Goal: Browse casually

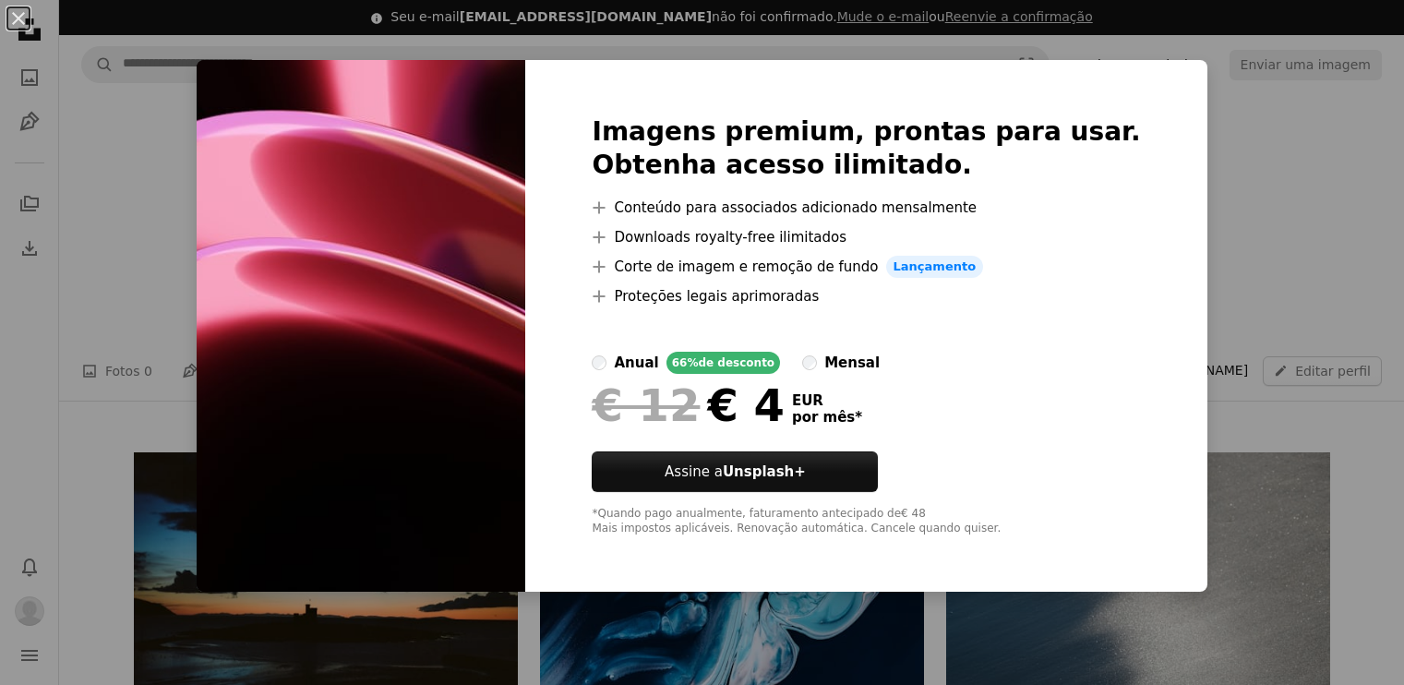
scroll to position [1056, 0]
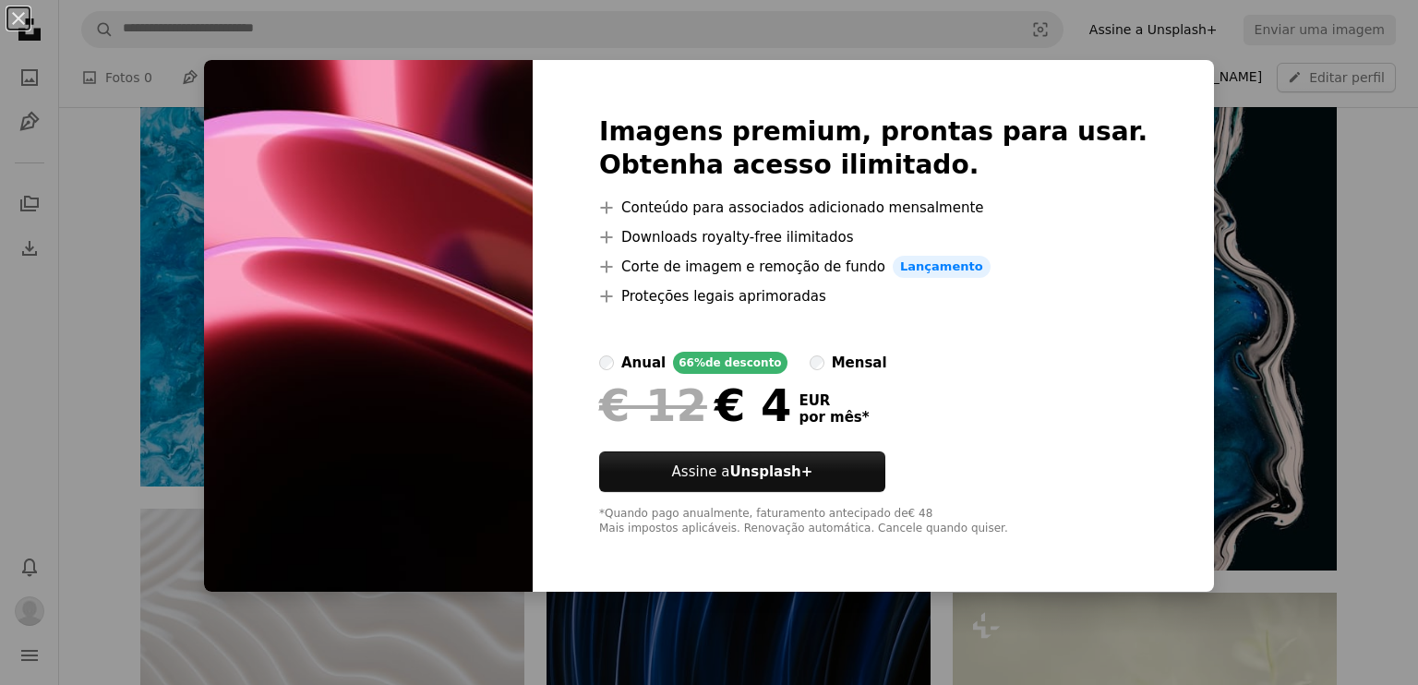
click at [1296, 322] on div "An X shape Imagens premium, prontas para usar. Obtenha acesso ilimitado. A plus…" at bounding box center [709, 342] width 1418 height 685
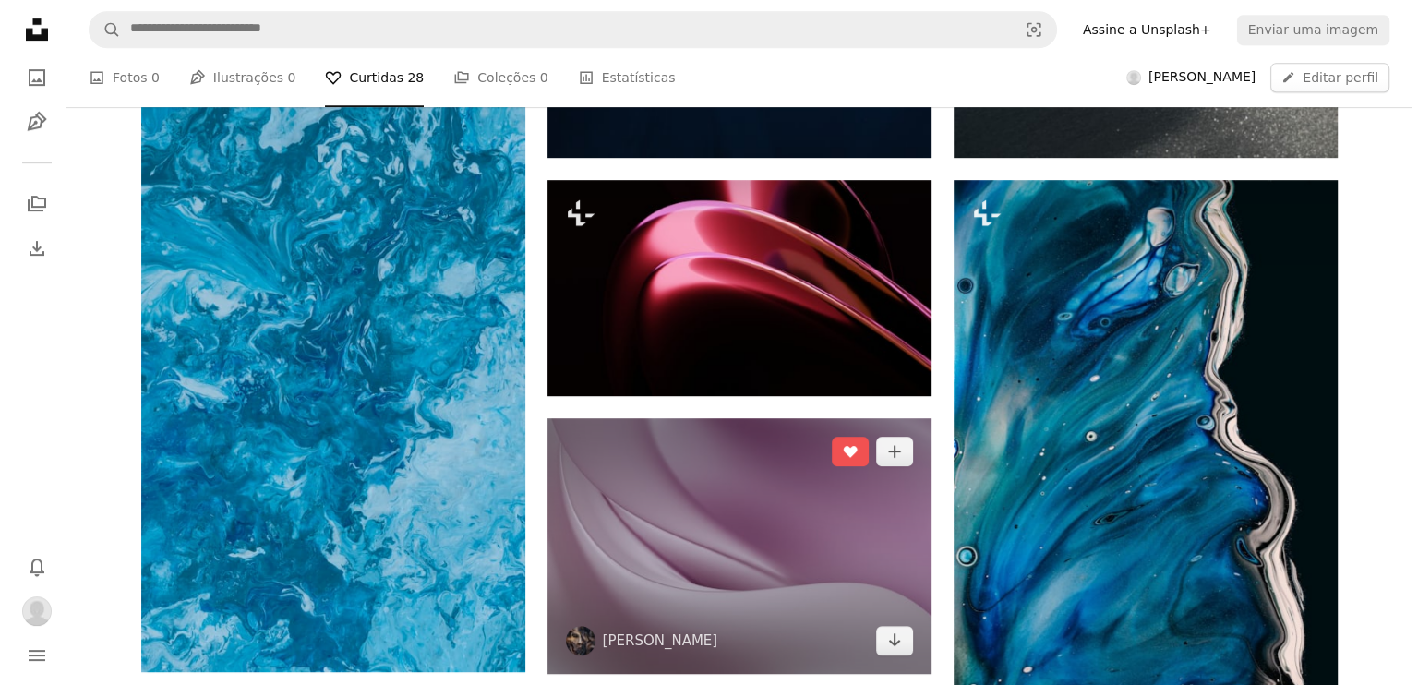
scroll to position [853, 0]
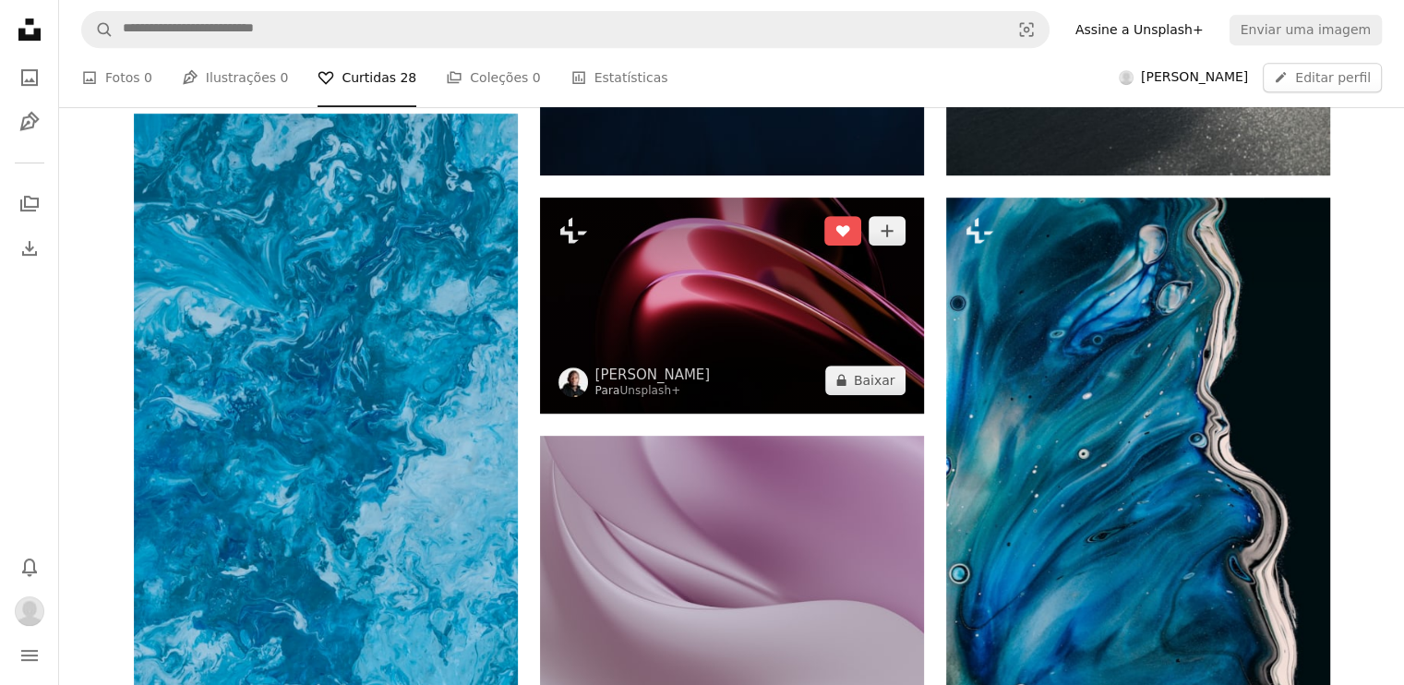
click at [830, 294] on img at bounding box center [732, 306] width 384 height 216
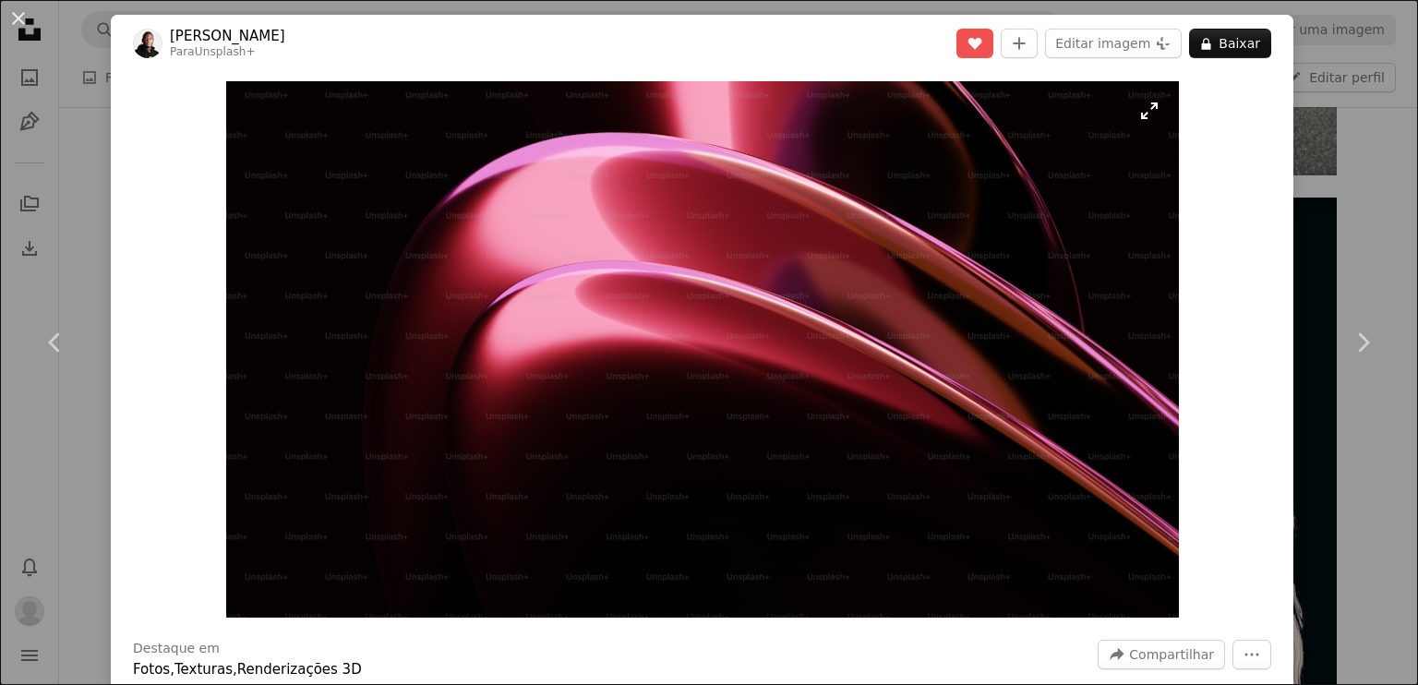
click at [1140, 115] on img "Ampliar esta imagem" at bounding box center [702, 349] width 953 height 536
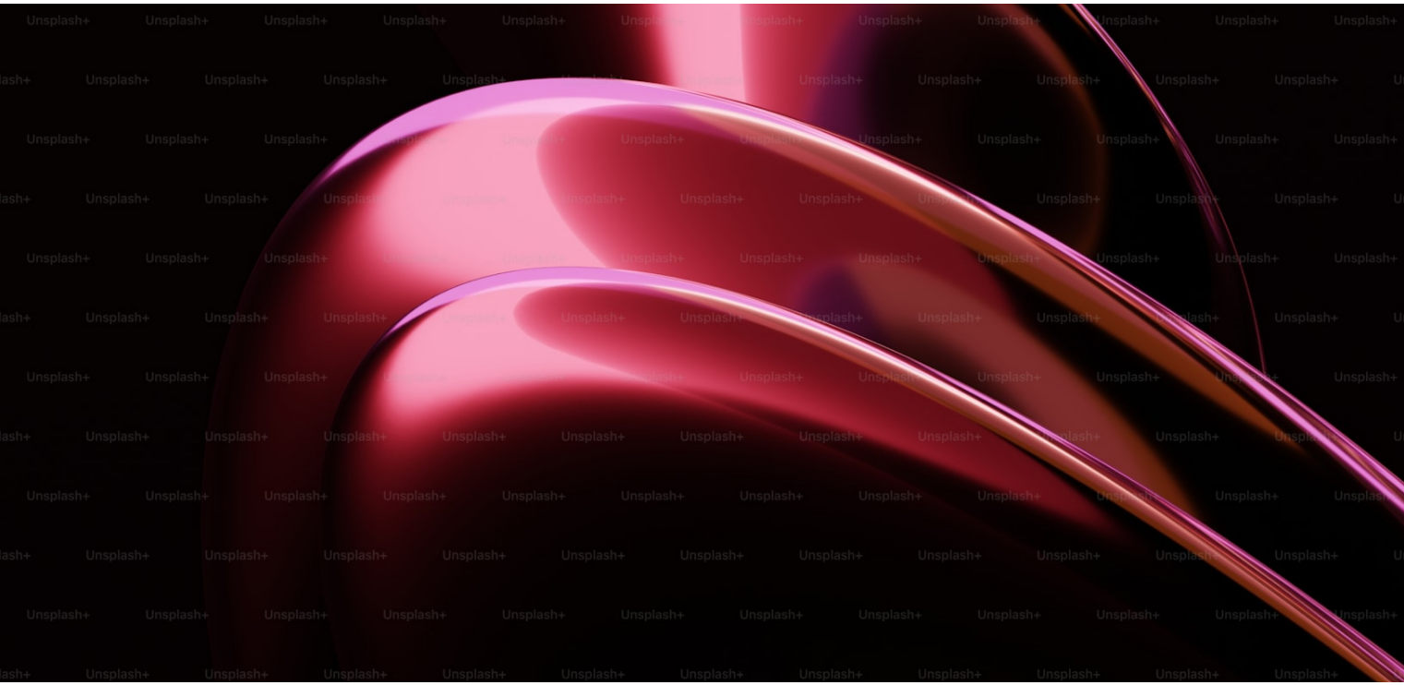
scroll to position [48, 0]
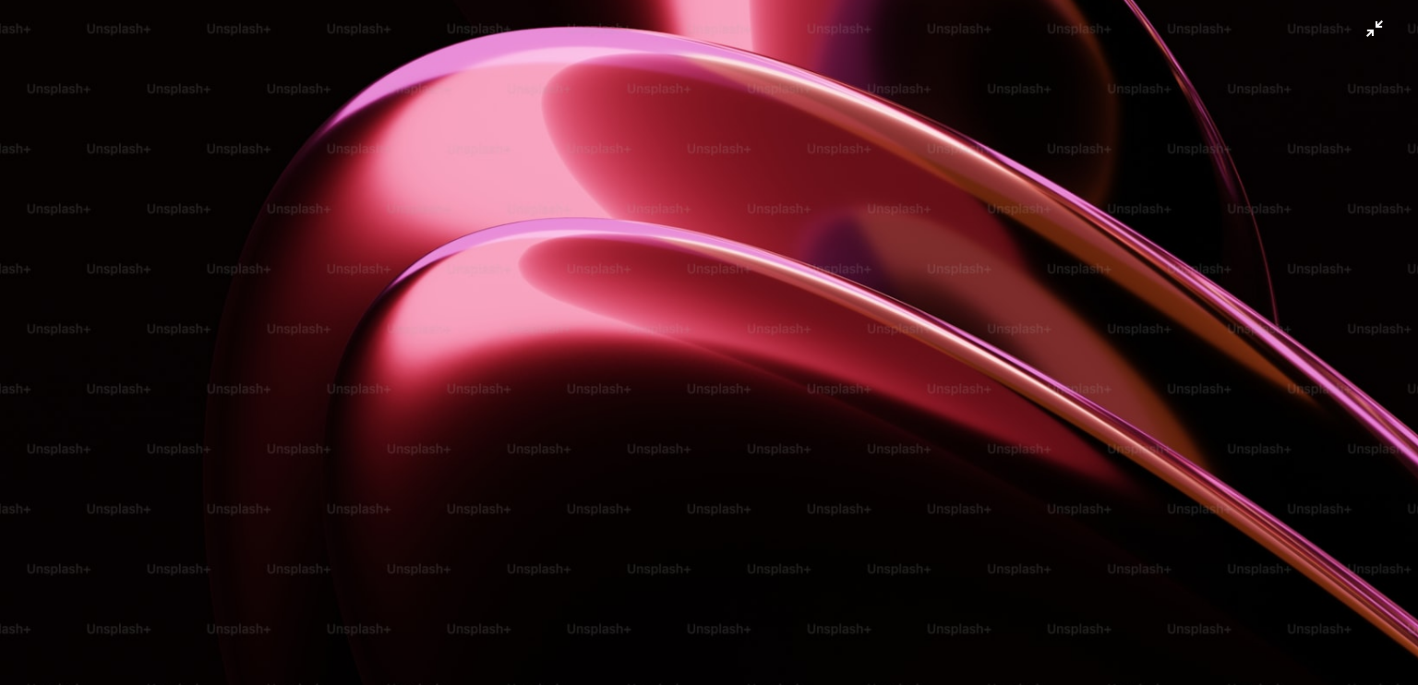
click at [1365, 29] on img "Diminuir esta imagem" at bounding box center [709, 350] width 1420 height 799
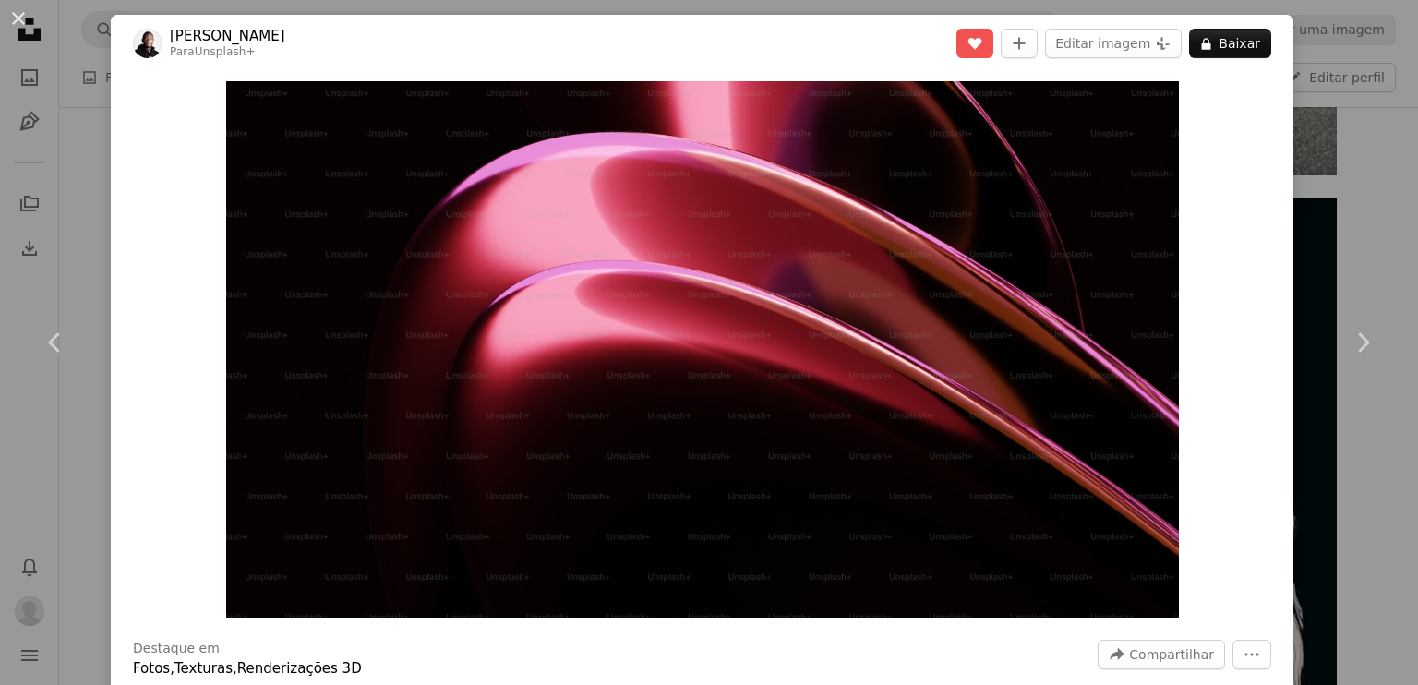
click at [1344, 198] on div "An X shape Chevron left Chevron right [PERSON_NAME] Para Unsplash+ A heart A pl…" at bounding box center [709, 342] width 1418 height 685
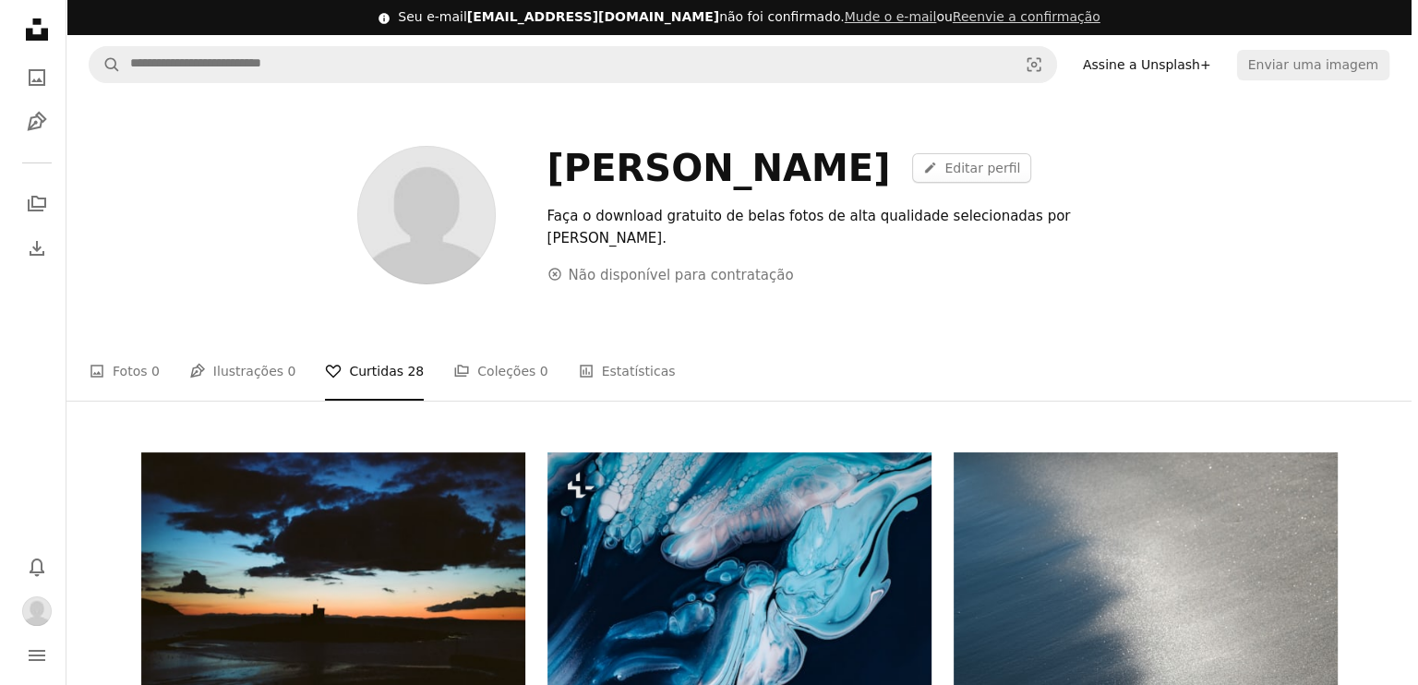
scroll to position [388, 0]
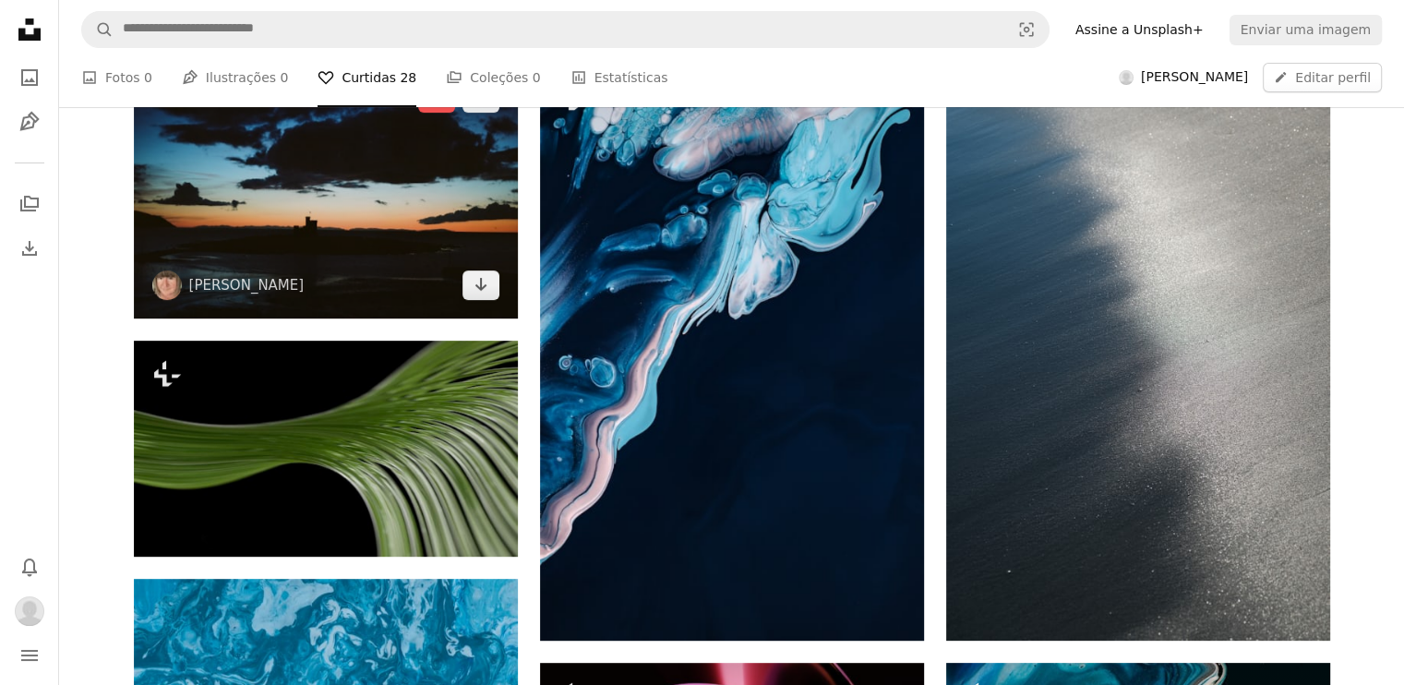
click at [355, 228] on img at bounding box center [326, 192] width 384 height 254
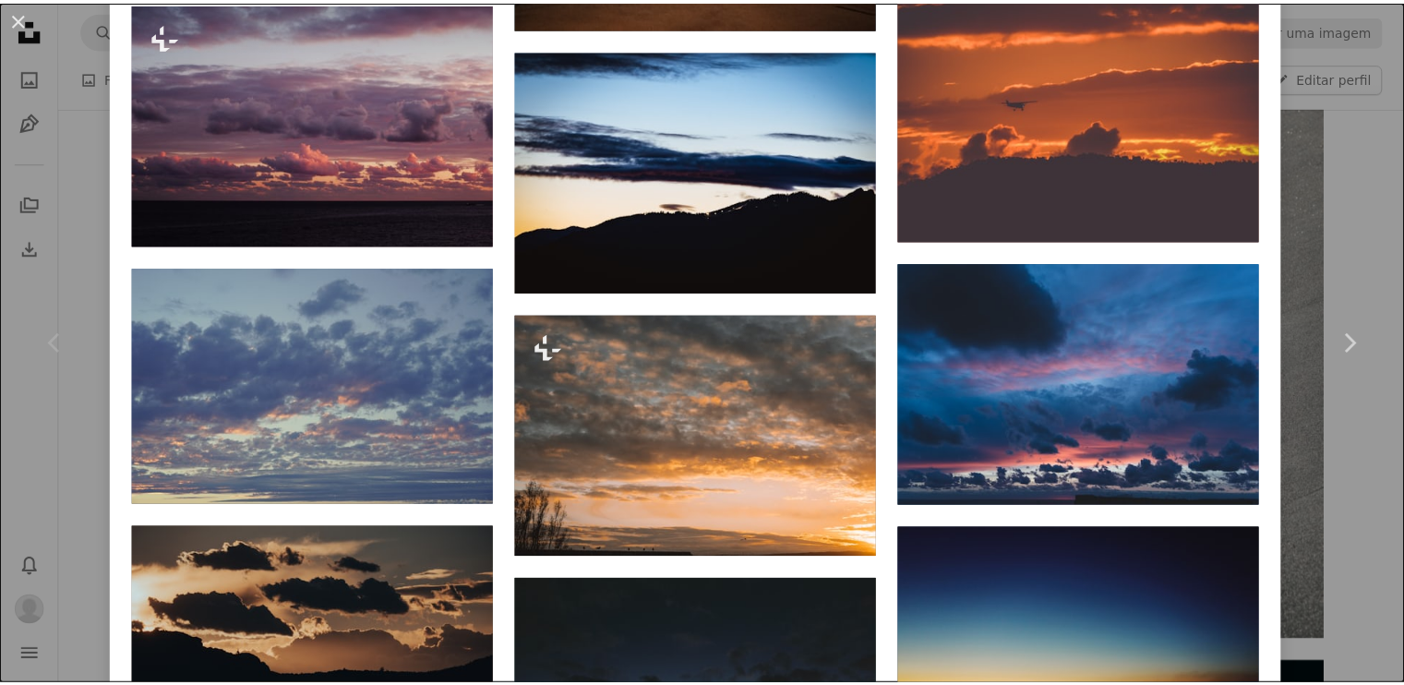
scroll to position [1861, 0]
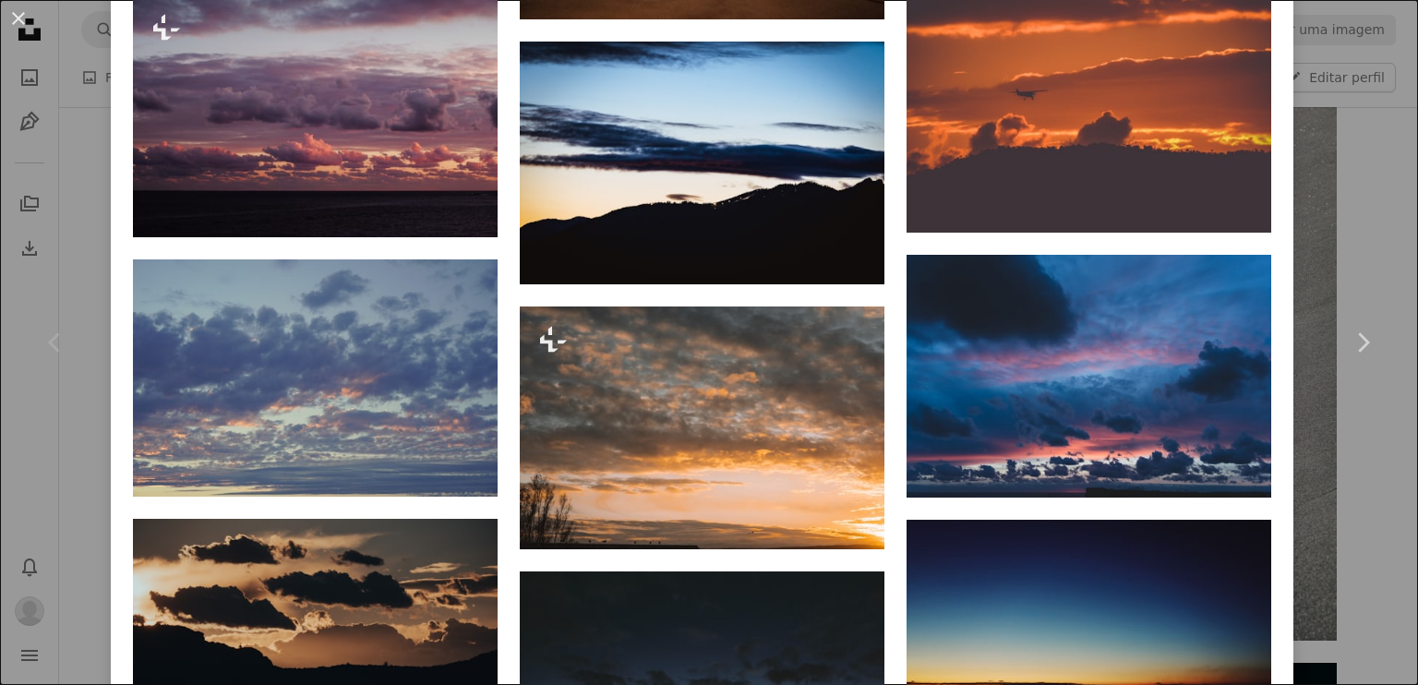
click at [35, 302] on div "Chevron left" at bounding box center [55, 342] width 111 height 177
click at [1337, 71] on div "An X shape Chevron left Chevron right [PERSON_NAME] Disponível para contratação…" at bounding box center [709, 342] width 1418 height 685
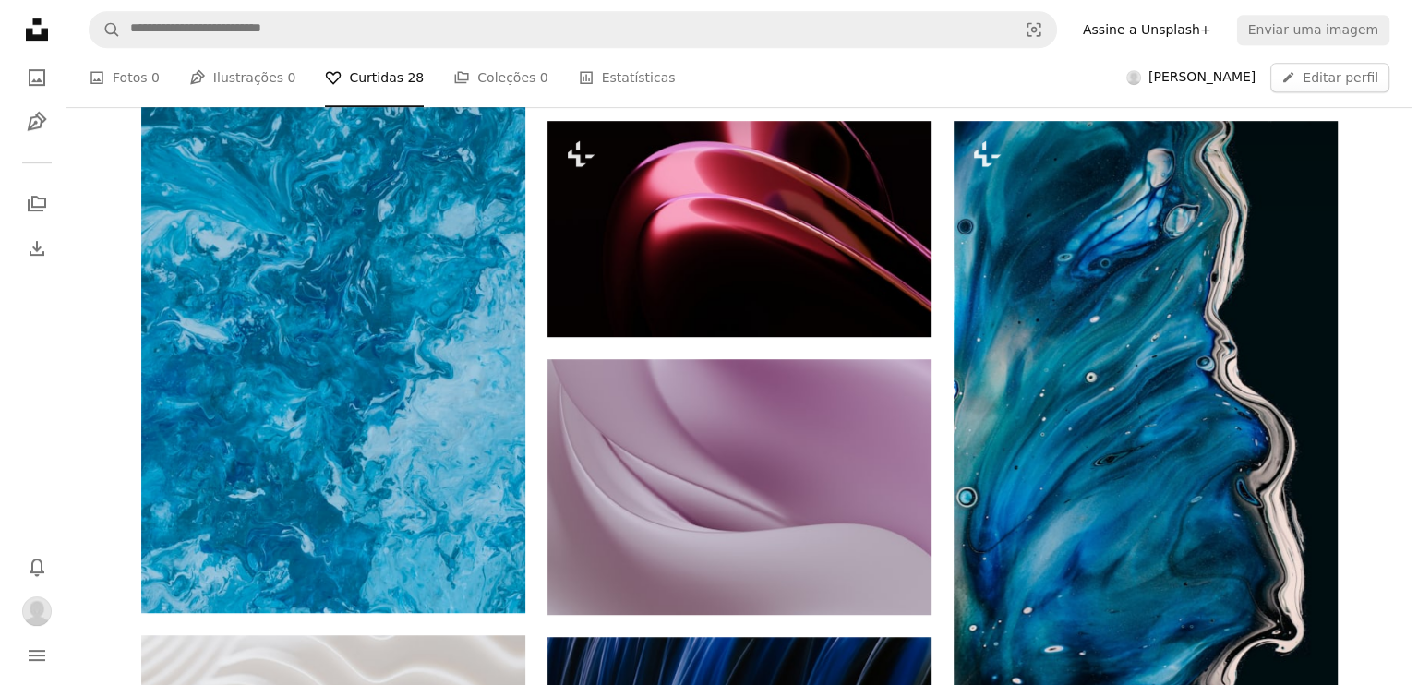
scroll to position [931, 0]
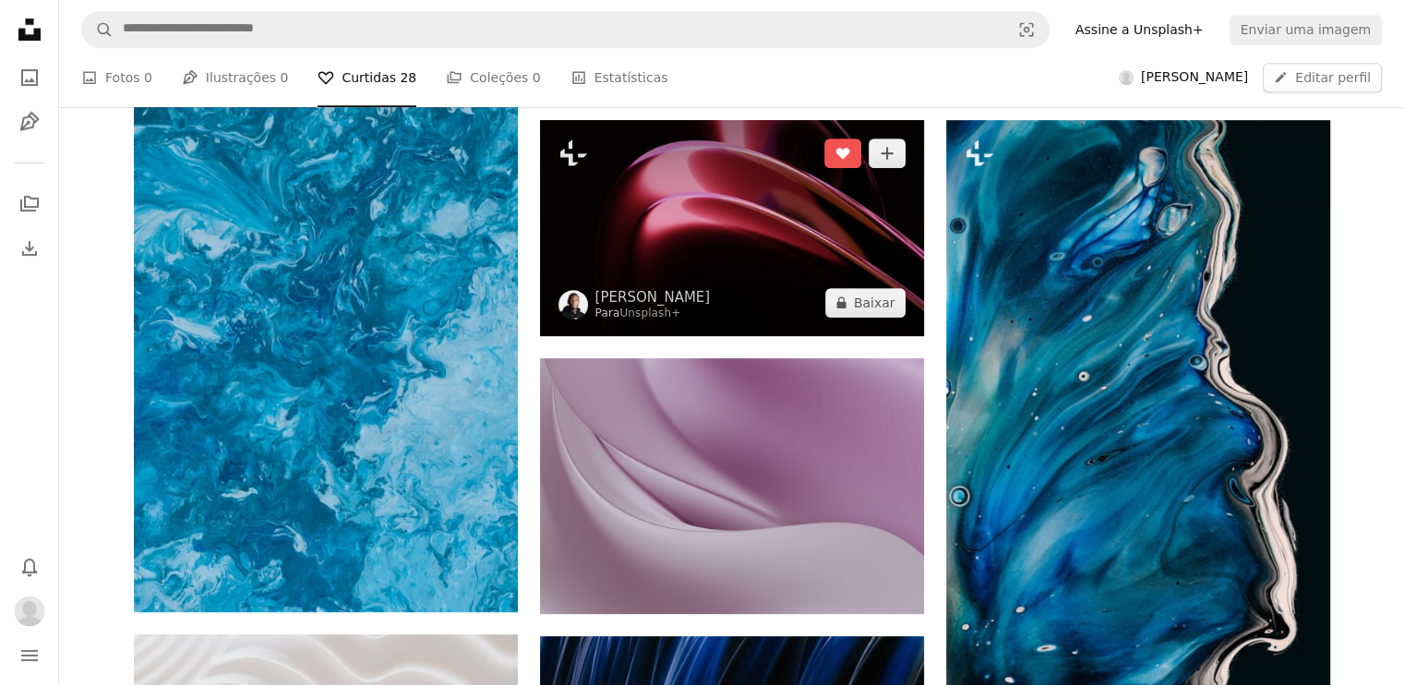
click at [736, 270] on img at bounding box center [732, 228] width 384 height 216
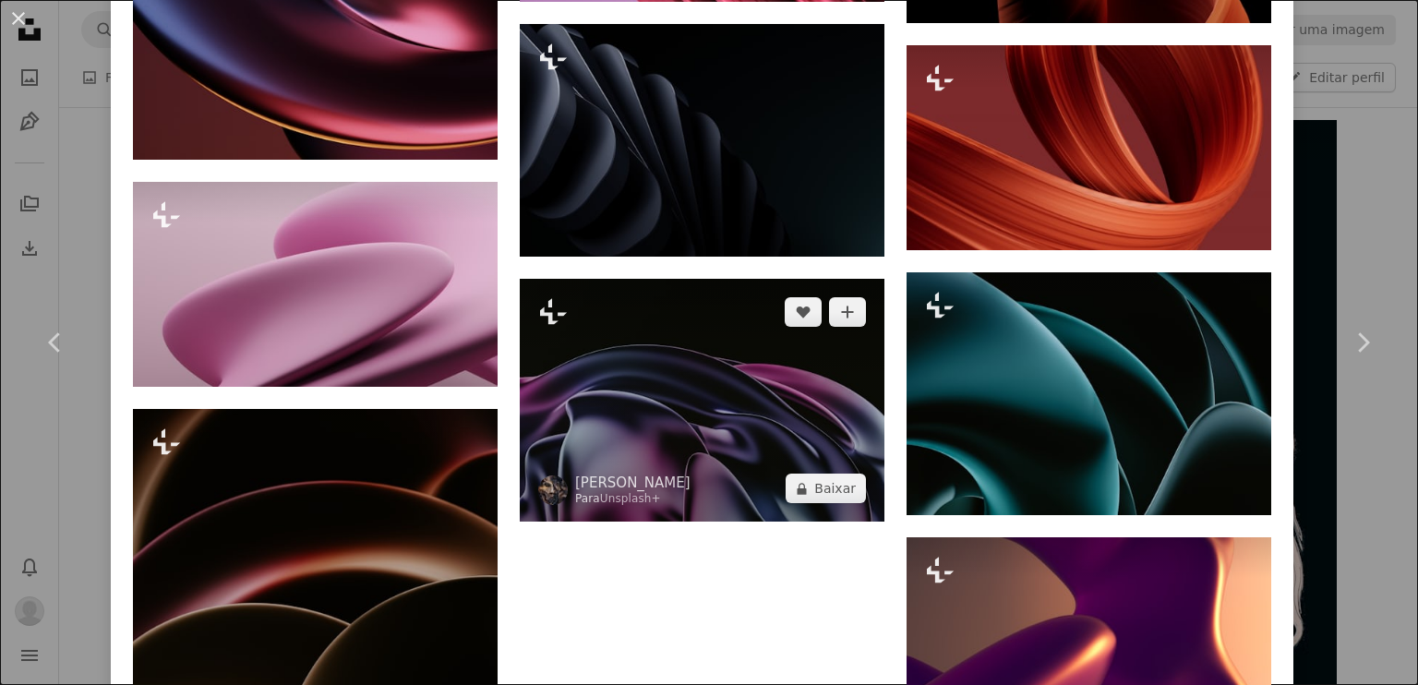
scroll to position [2626, 0]
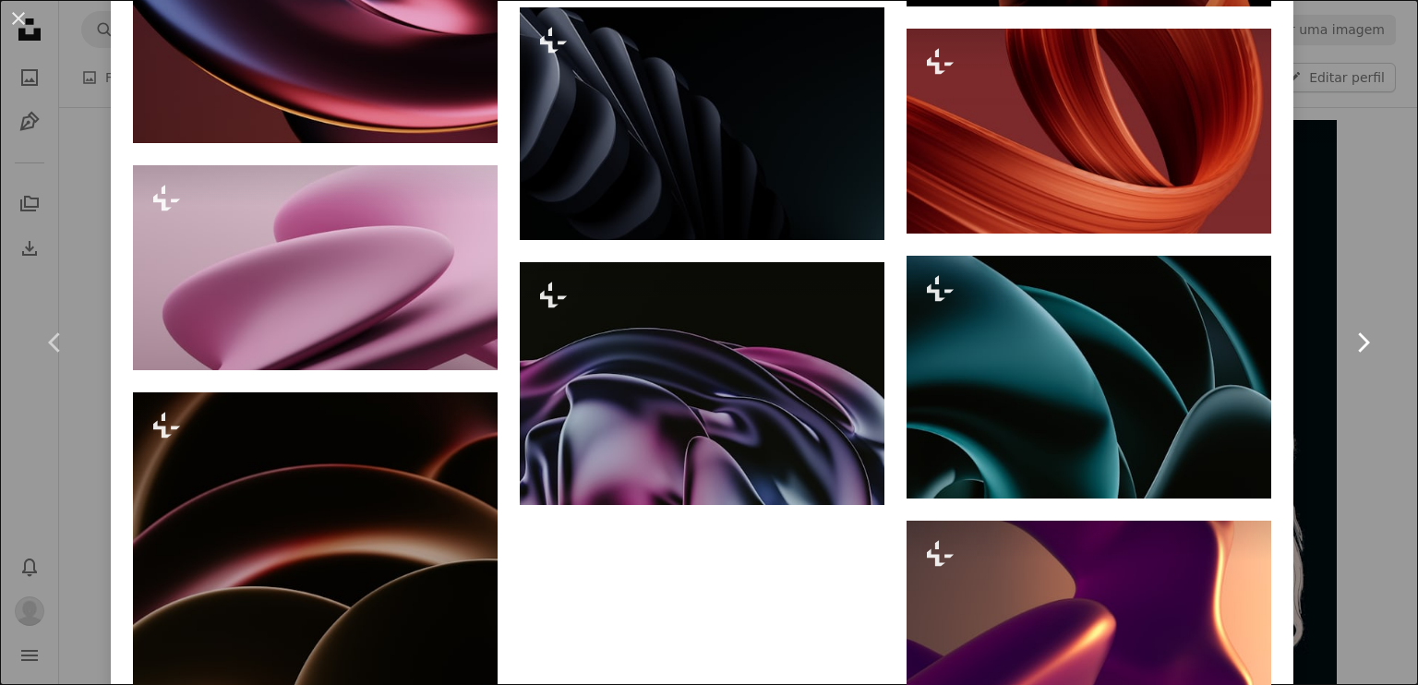
click at [1376, 264] on link "Chevron right" at bounding box center [1362, 342] width 111 height 177
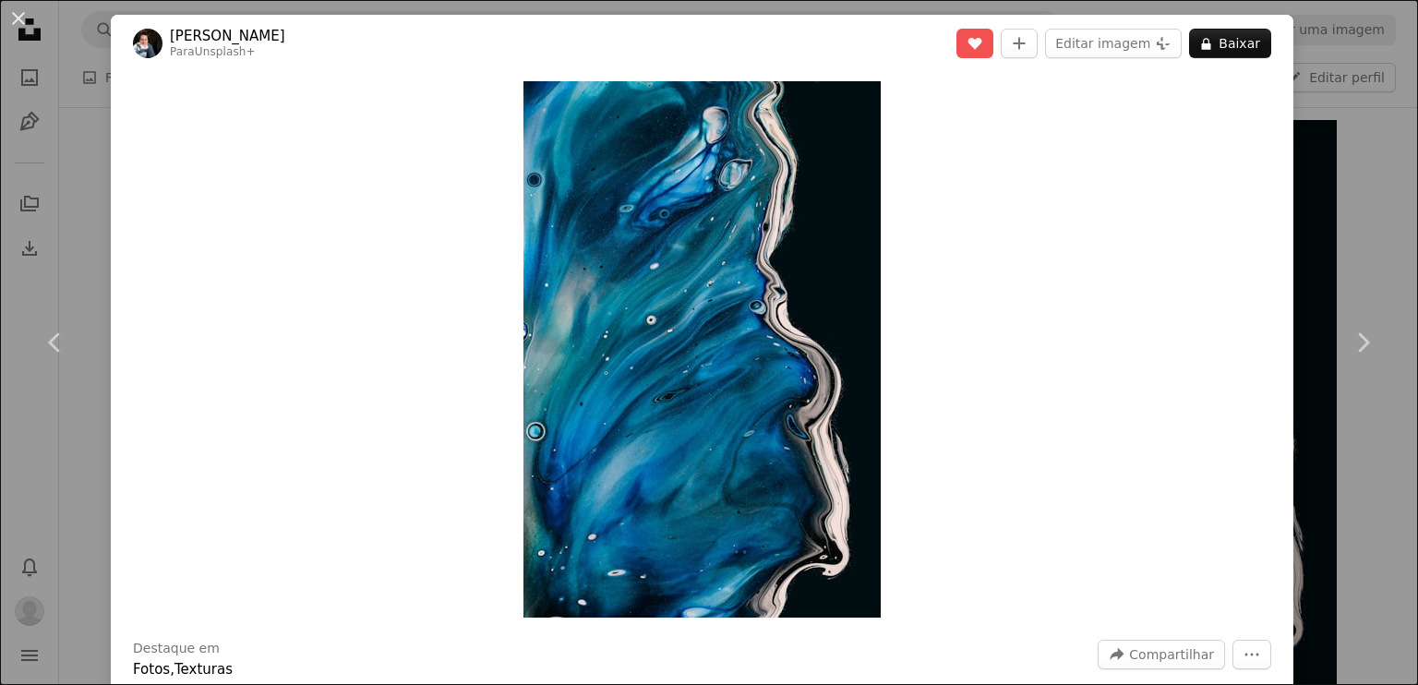
click at [1370, 186] on div "An X shape Chevron left Chevron right [PERSON_NAME] Para Unsplash+ A heart A pl…" at bounding box center [709, 342] width 1418 height 685
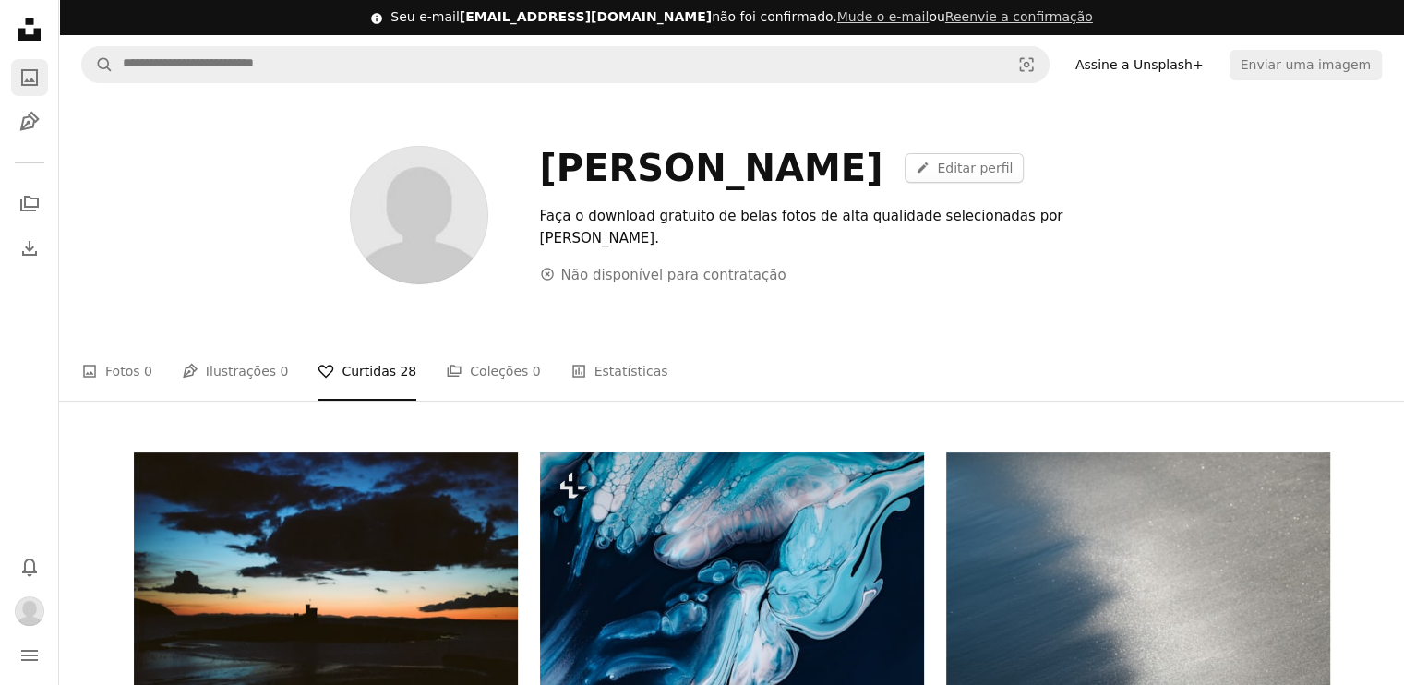
click at [26, 79] on icon "Fotos" at bounding box center [29, 77] width 17 height 17
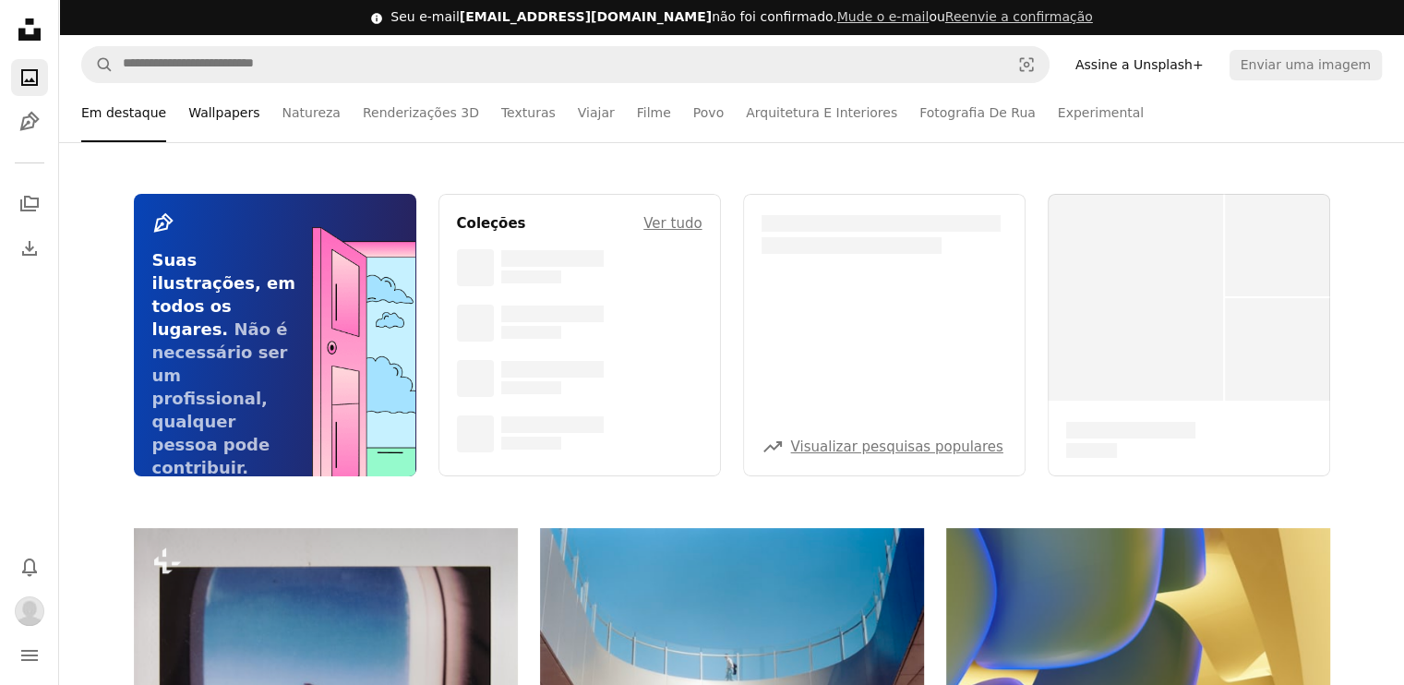
click at [203, 112] on link "Wallpapers" at bounding box center [223, 112] width 71 height 59
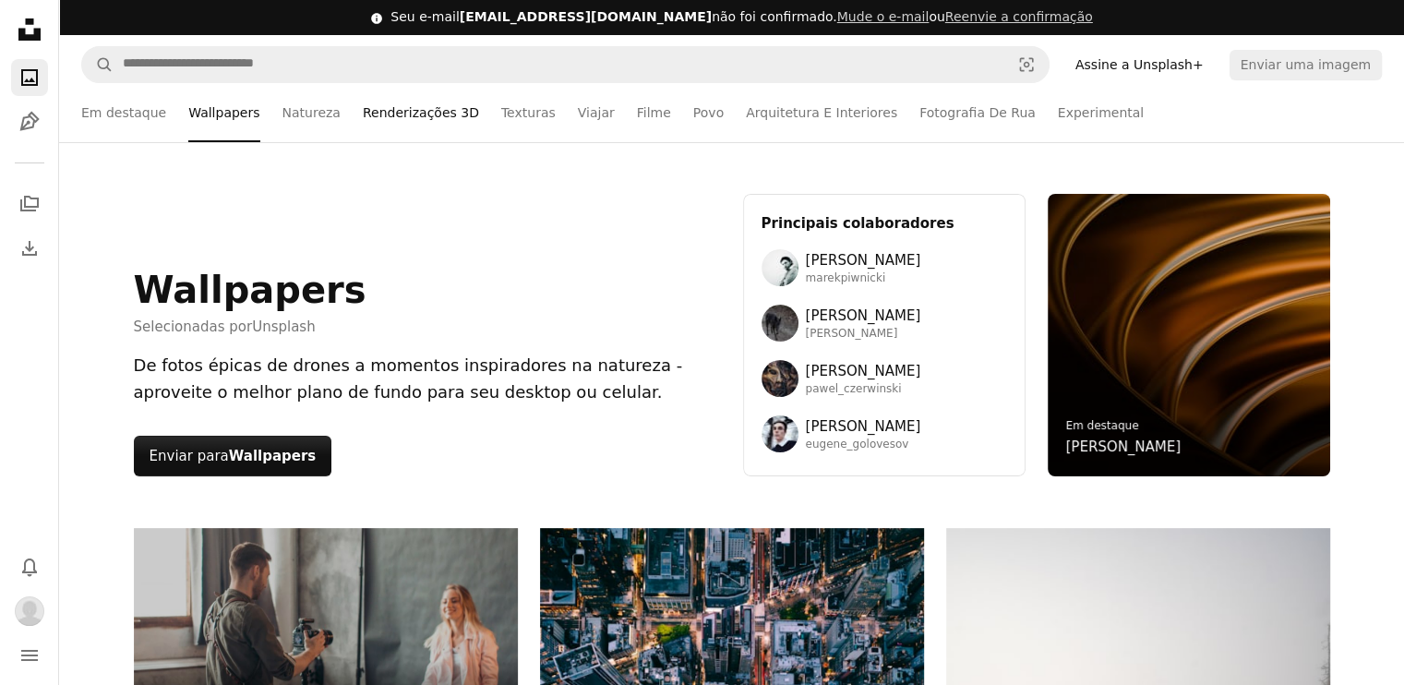
click at [415, 123] on link "Renderizações 3D" at bounding box center [421, 112] width 116 height 59
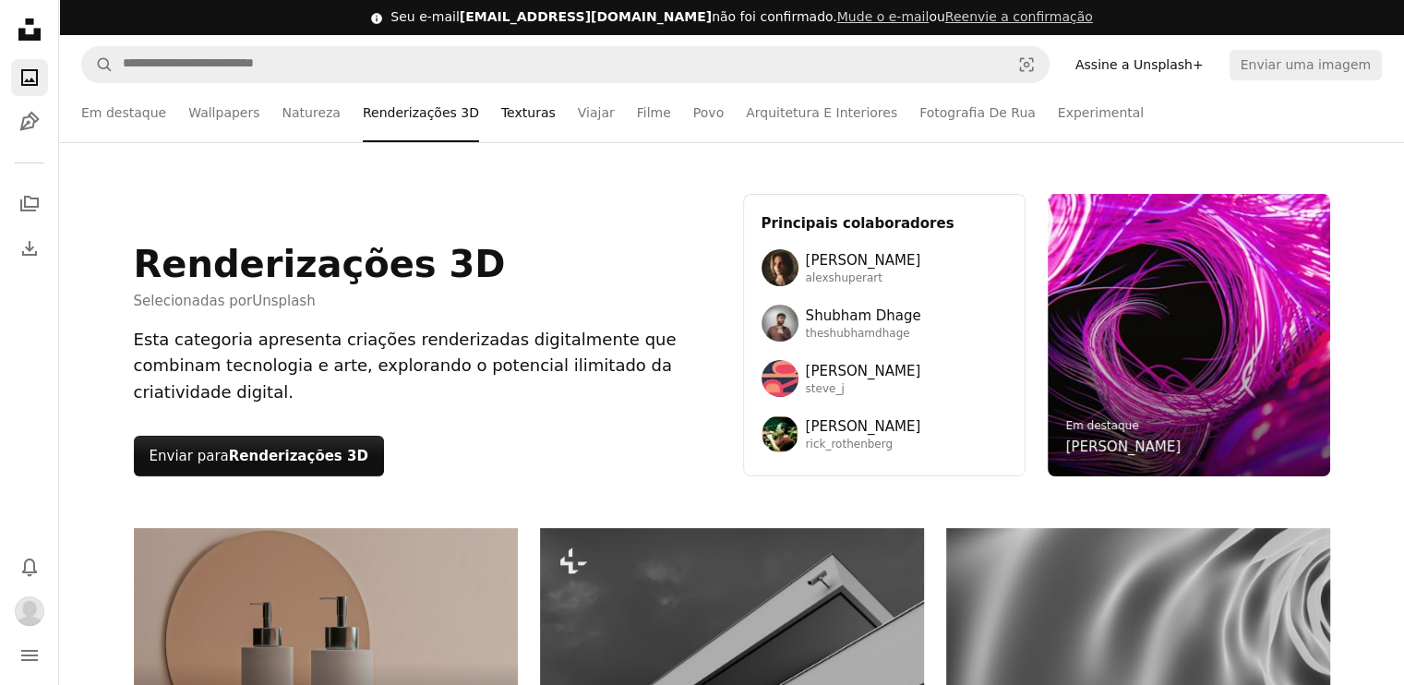
click at [501, 116] on link "Texturas" at bounding box center [528, 112] width 54 height 59
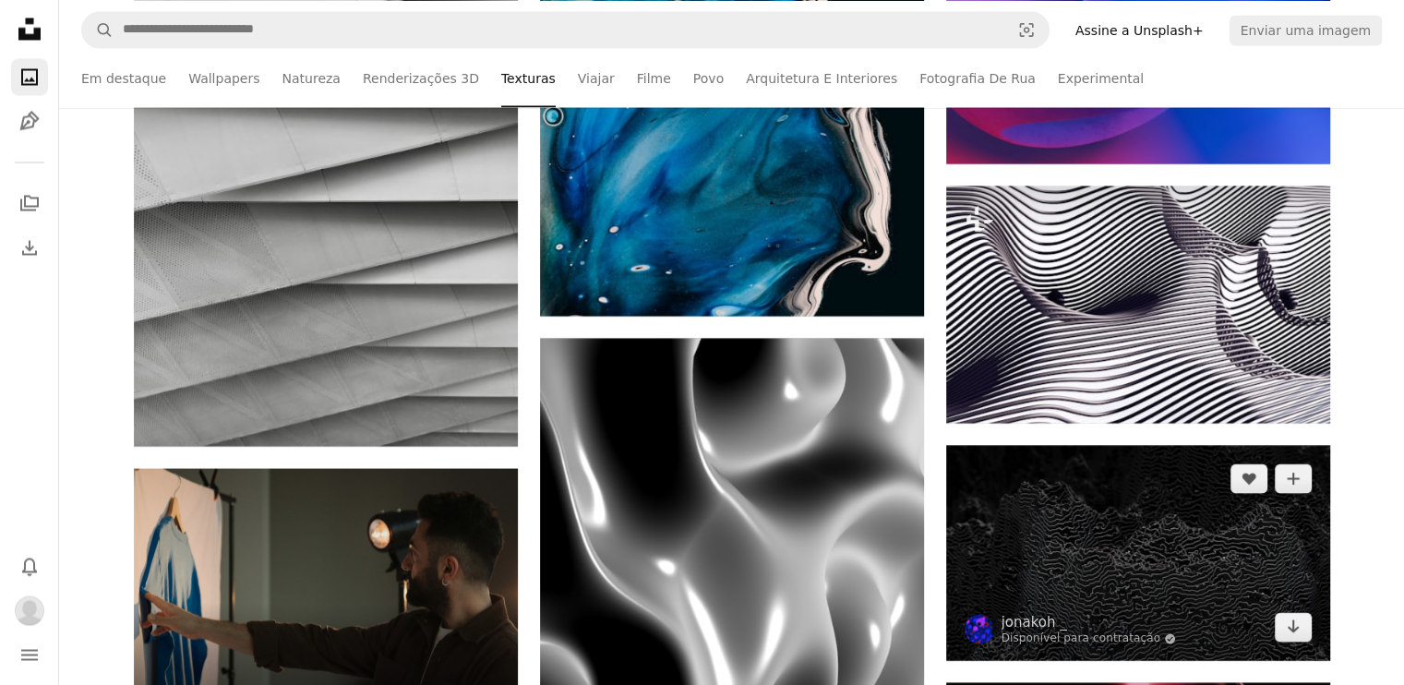
scroll to position [3575, 0]
